Goal: Transaction & Acquisition: Purchase product/service

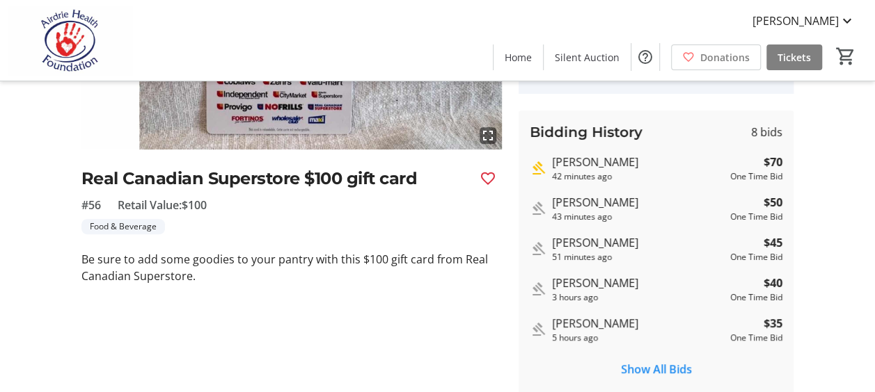
scroll to position [244, 0]
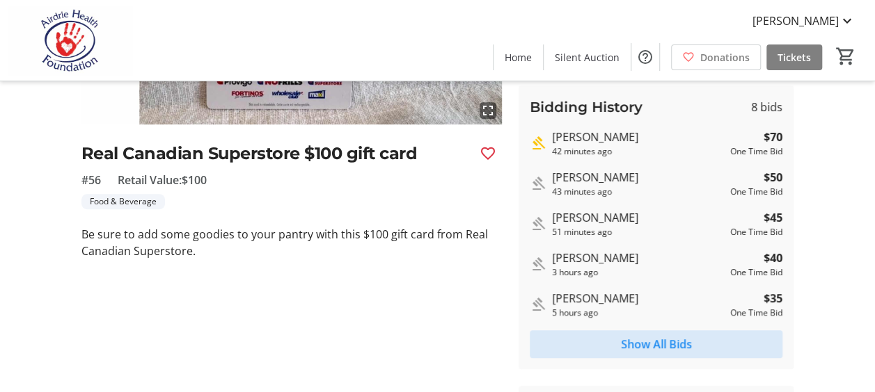
click at [669, 342] on span "Show All Bids" at bounding box center [656, 344] width 71 height 17
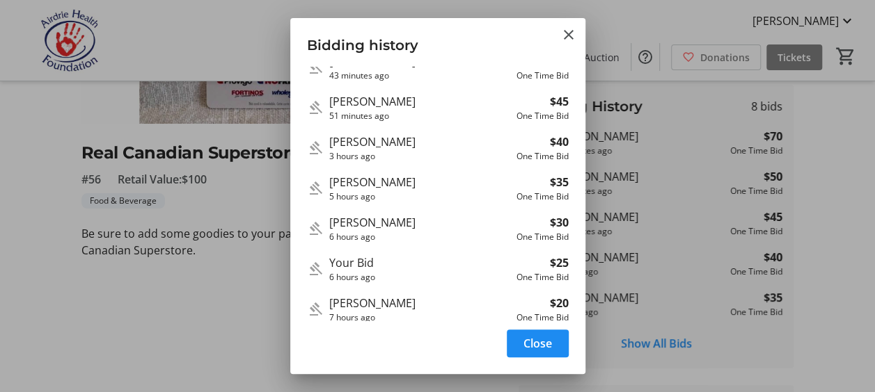
scroll to position [28, 0]
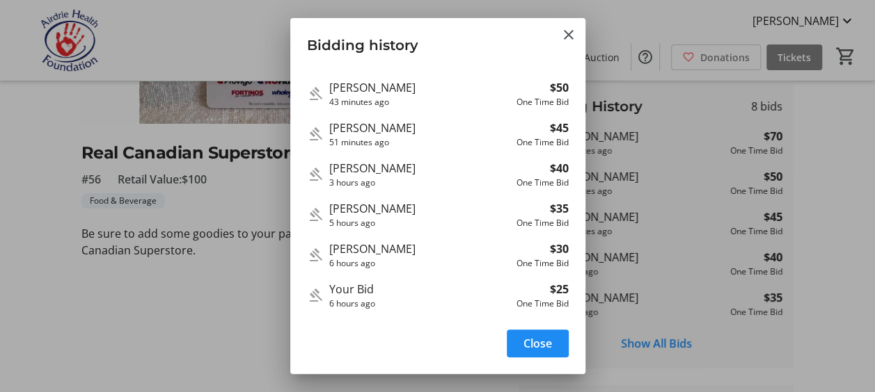
click at [587, 198] on div at bounding box center [437, 196] width 875 height 392
click at [587, 198] on div "Bidding History 8 bids [PERSON_NAME] 42 minutes ago $70 One Time Bid [PERSON_NA…" at bounding box center [655, 227] width 275 height 284
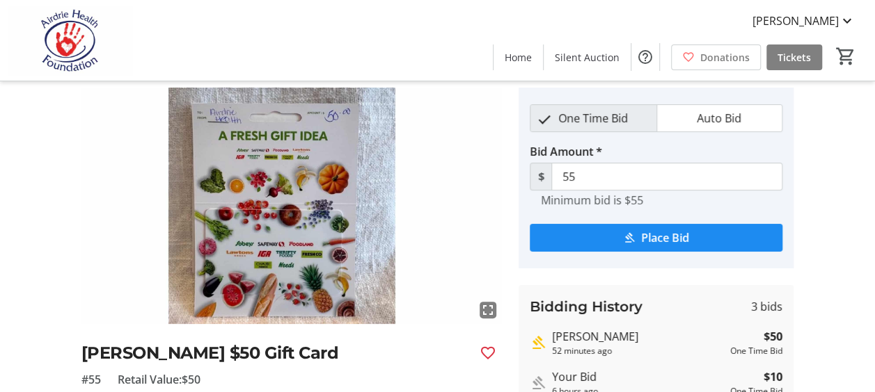
scroll to position [56, 0]
